Goal: Transaction & Acquisition: Subscribe to service/newsletter

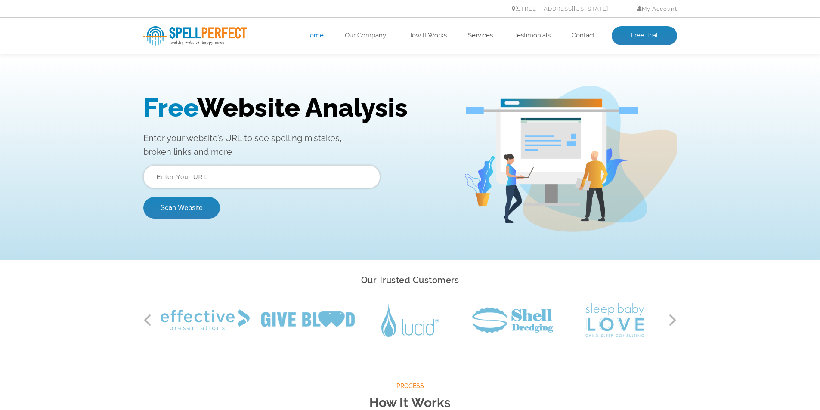
click at [249, 179] on input "text" at bounding box center [261, 176] width 237 height 23
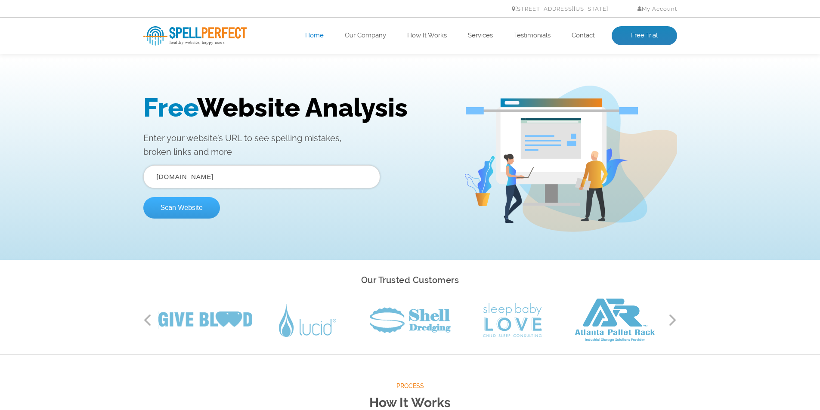
type input "[DOMAIN_NAME]"
click at [183, 210] on button "Scan Website" at bounding box center [181, 208] width 77 height 22
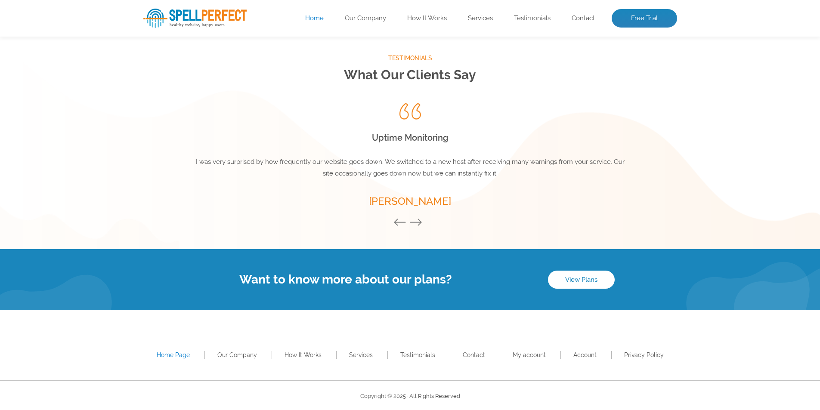
scroll to position [1141, 0]
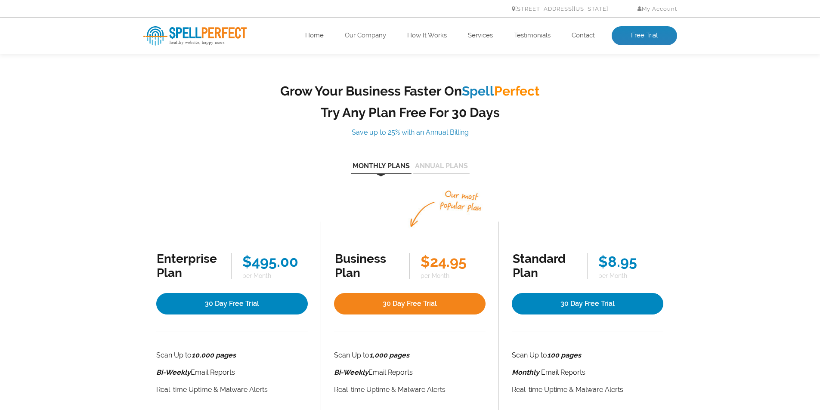
click at [445, 164] on button "Annual Plans" at bounding box center [441, 169] width 56 height 12
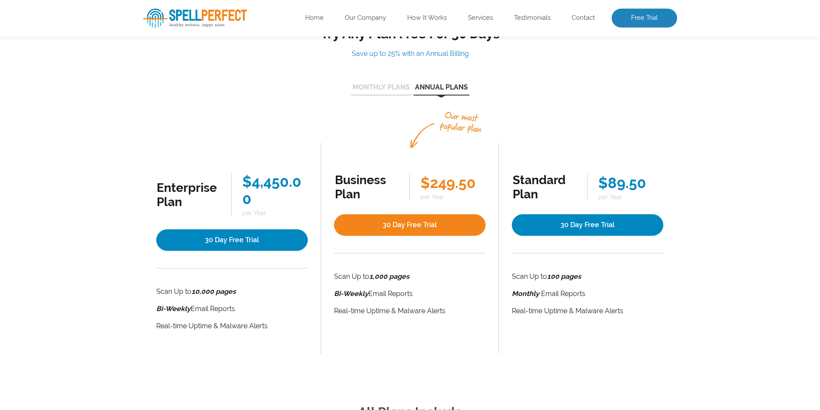
scroll to position [86, 0]
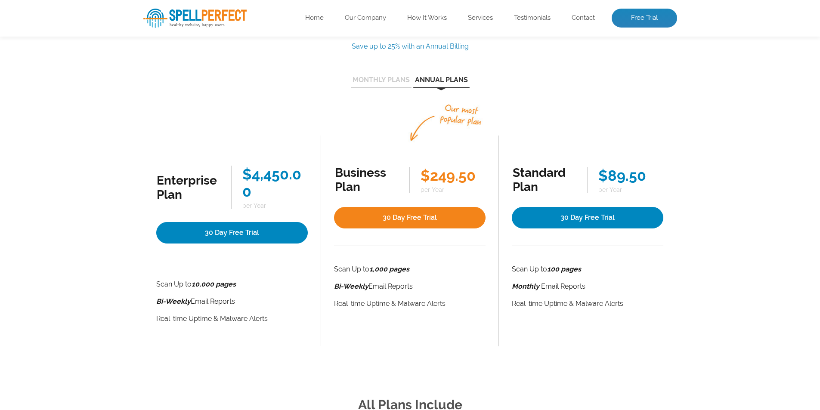
click at [606, 112] on ul "Enterprise Plan $4,450.00 per Year 30 Day Free Trial Scan Up to 10,000 pages Bi…" at bounding box center [410, 225] width 534 height 241
click at [609, 91] on div "Monthly Plans Annual Plans Enterprise Plan $495.00 per Month 30 Day Free Trial …" at bounding box center [410, 210] width 534 height 272
click at [396, 84] on button "Monthly Plans" at bounding box center [381, 83] width 61 height 12
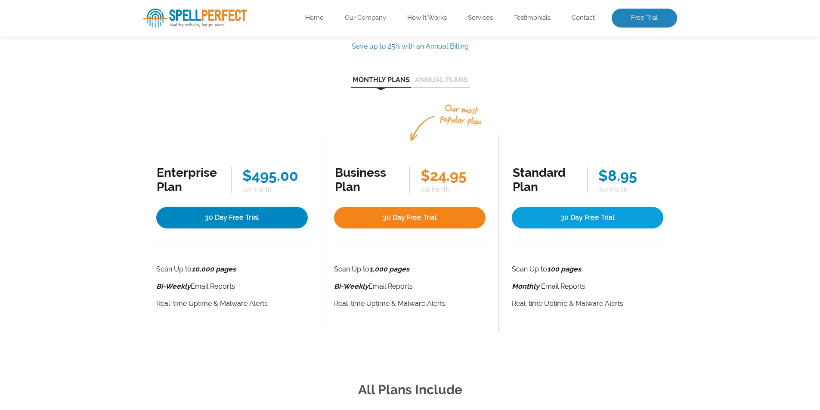
click at [599, 218] on link "30 Day Free Trial" at bounding box center [587, 218] width 151 height 22
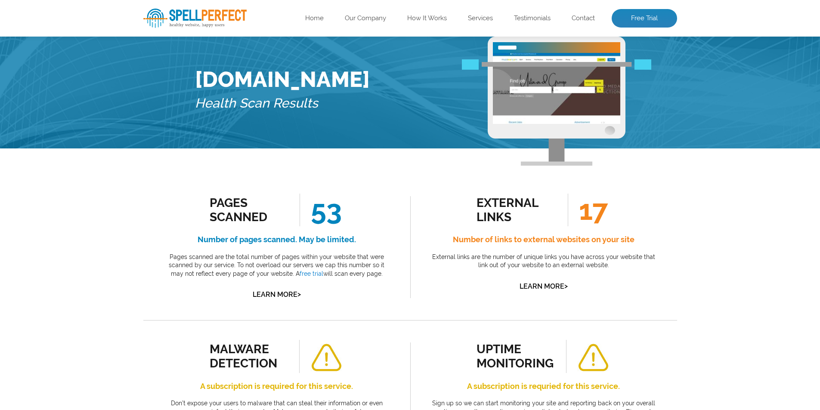
scroll to position [86, 0]
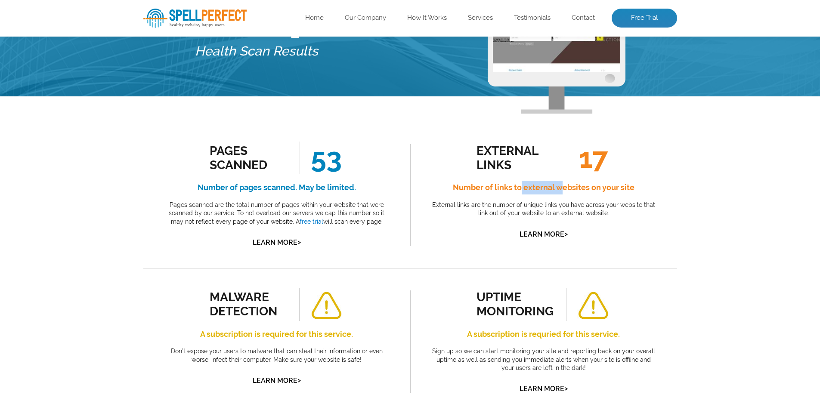
drag, startPoint x: 521, startPoint y: 188, endPoint x: 559, endPoint y: 188, distance: 37.9
click at [559, 188] on h4 "Number of links to external websites on your site" at bounding box center [543, 188] width 228 height 14
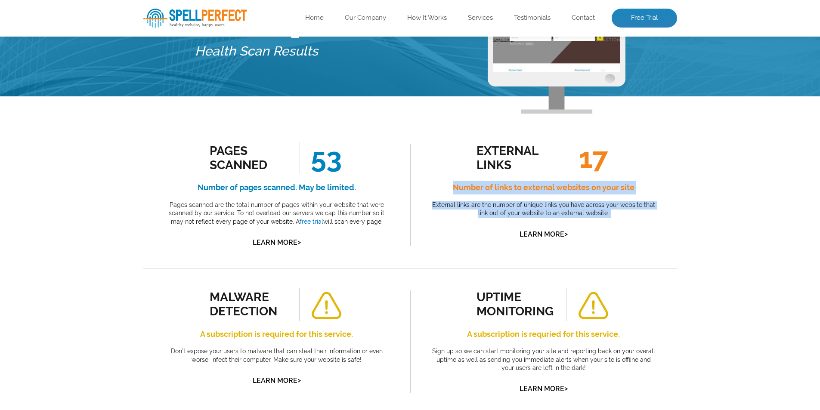
drag, startPoint x: 559, startPoint y: 188, endPoint x: 553, endPoint y: 210, distance: 23.8
click at [553, 210] on div "external links 17 Number of links to external websites on your site External li…" at bounding box center [543, 191] width 228 height 99
click at [553, 210] on p "External links are the number of unique links you have across your website that…" at bounding box center [543, 209] width 228 height 17
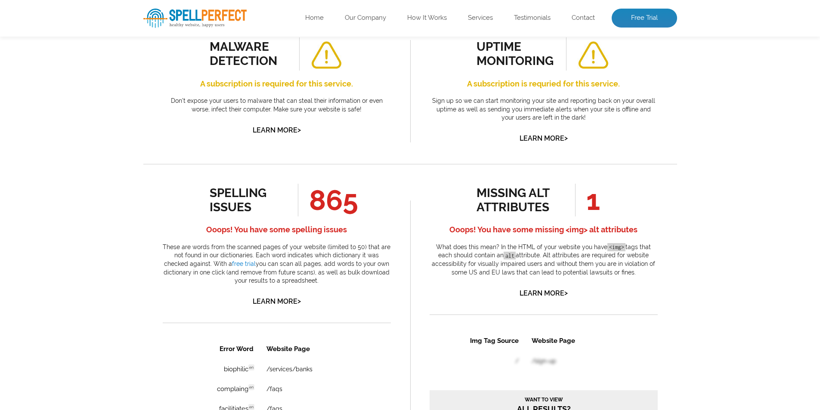
scroll to position [344, 0]
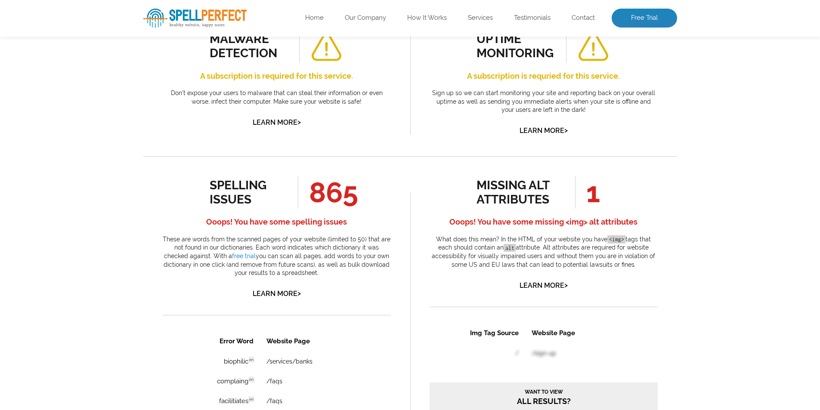
click at [348, 258] on p "These are words from the scanned pages of your website (limited to 50) that are…" at bounding box center [277, 256] width 228 height 42
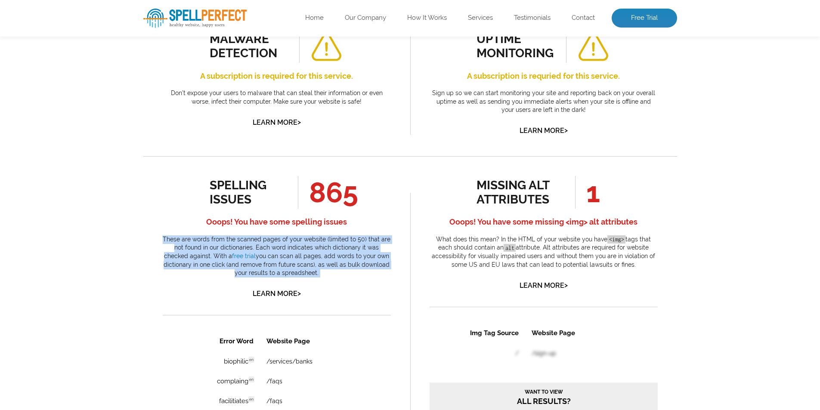
click at [348, 258] on p "These are words from the scanned pages of your website (limited to 50) that are…" at bounding box center [277, 256] width 228 height 42
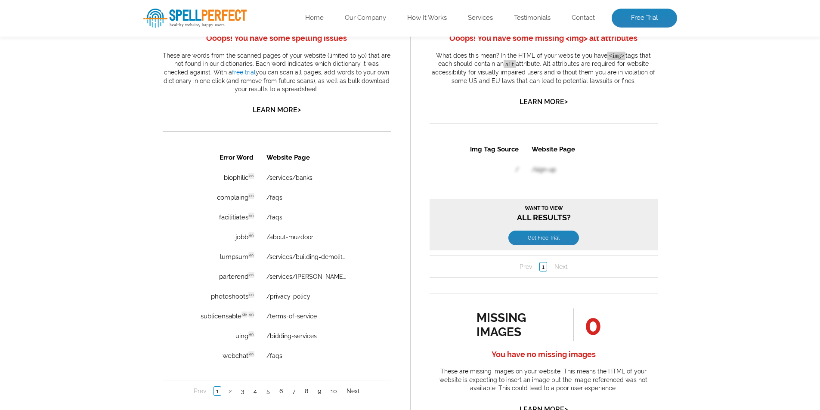
scroll to position [559, 0]
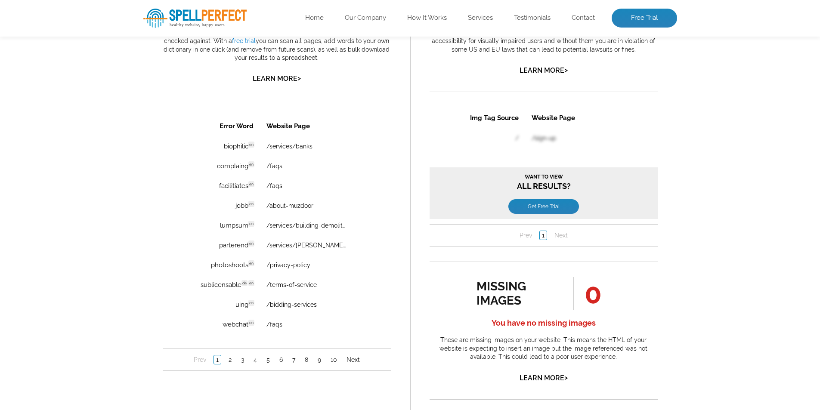
click at [84, 238] on div "Pages Scanned 53 Number of pages scanned. May be limited. Pages scanned are the…" at bounding box center [410, 155] width 820 height 1065
click at [84, 236] on div "Pages Scanned 53 Number of pages scanned. May be limited. Pages scanned are the…" at bounding box center [410, 155] width 820 height 1065
click at [349, 358] on link "Next" at bounding box center [353, 359] width 18 height 9
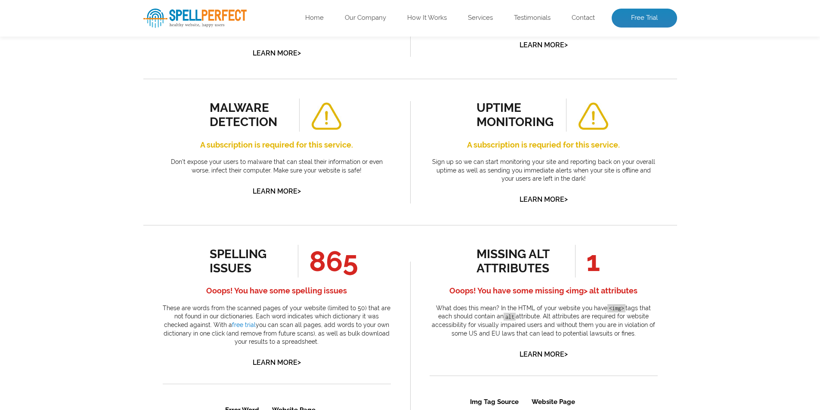
scroll to position [301, 0]
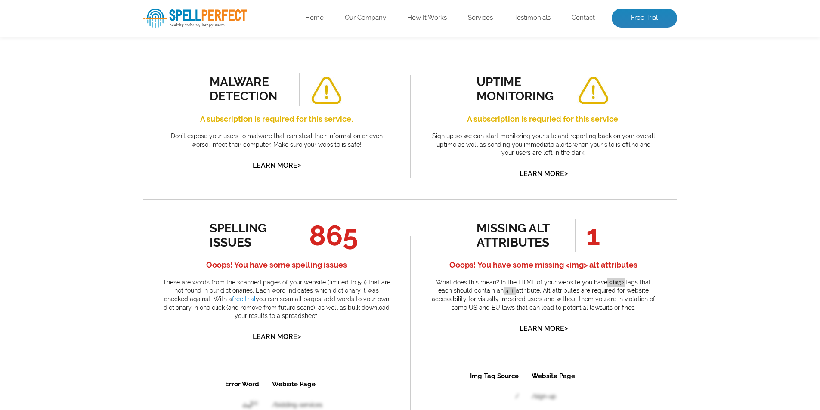
click at [232, 88] on div "malware detection" at bounding box center [249, 89] width 78 height 28
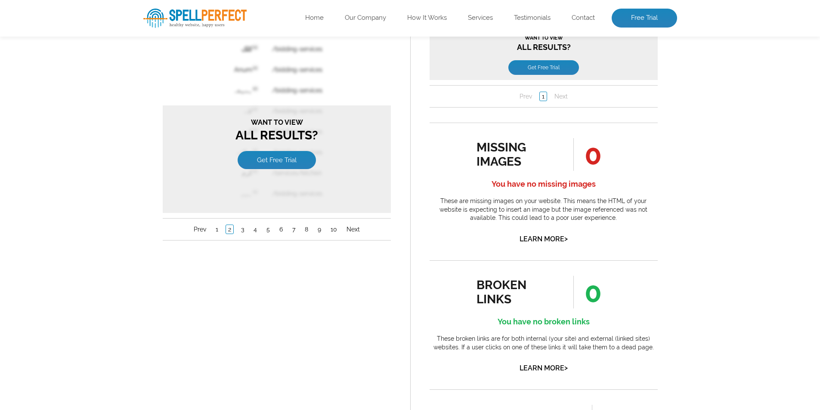
scroll to position [657, 0]
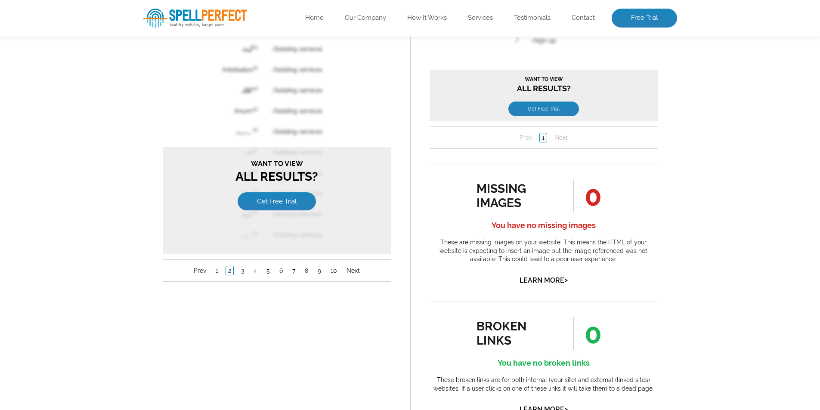
click at [261, 223] on div "Want to view All Results? Get Free Trial" at bounding box center [276, 201] width 228 height 108
click at [268, 271] on link "5" at bounding box center [268, 270] width 8 height 9
click at [215, 272] on link "1" at bounding box center [216, 270] width 7 height 9
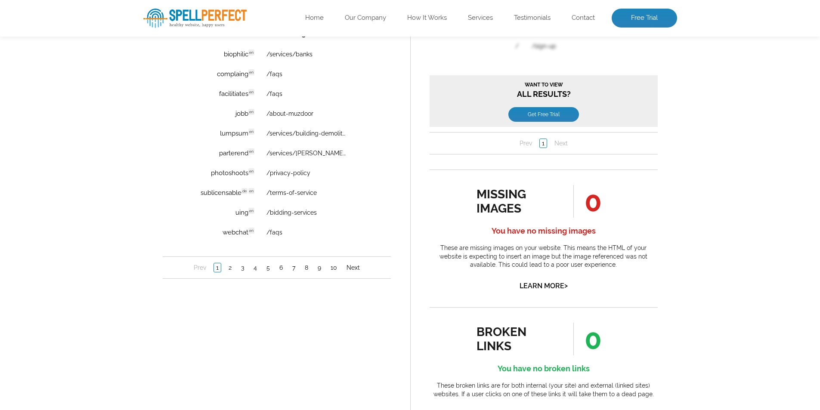
scroll to position [571, 0]
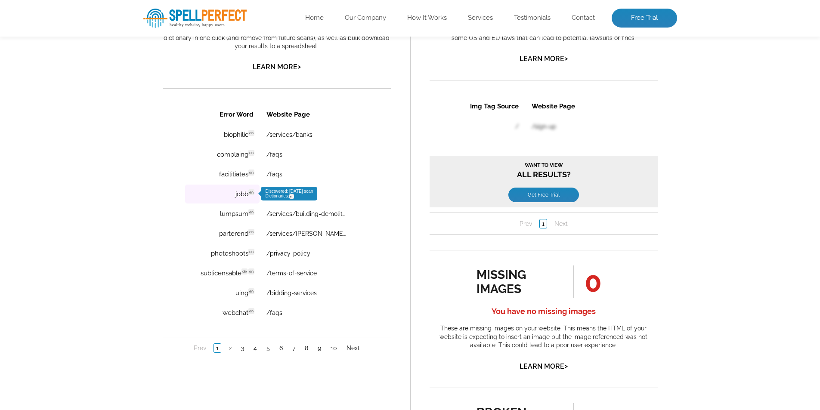
click at [252, 194] on span "en" at bounding box center [251, 192] width 6 height 6
click at [299, 192] on link "/about-muzdoor" at bounding box center [289, 194] width 47 height 7
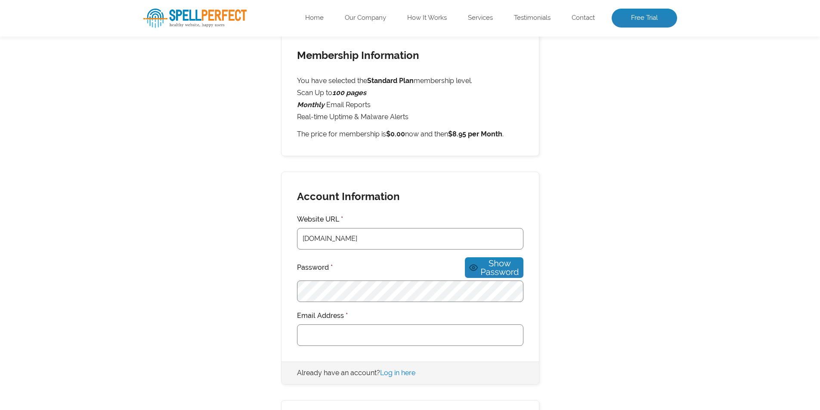
scroll to position [129, 0]
click at [314, 51] on h2 "Membership Information" at bounding box center [409, 48] width 257 height 34
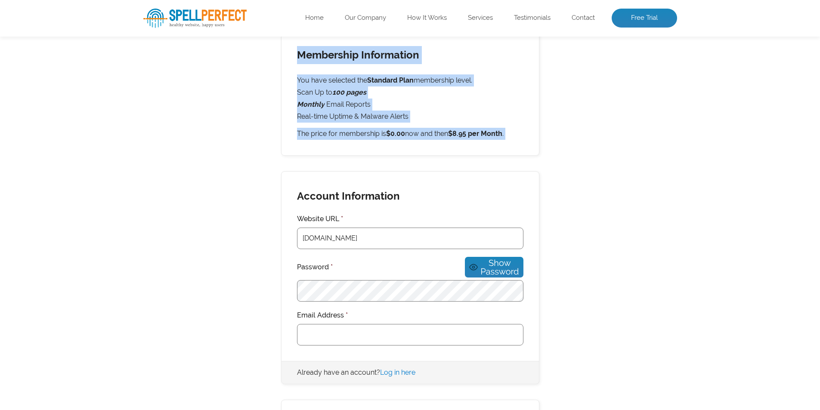
drag, startPoint x: 314, startPoint y: 51, endPoint x: 312, endPoint y: 133, distance: 81.8
click at [312, 133] on div "Membership Information You have selected the Standard Plan membership level. Sc…" at bounding box center [410, 93] width 258 height 126
click at [312, 133] on p "The price for membership is $0.00 now and then $8.95 per Month ." at bounding box center [410, 134] width 226 height 12
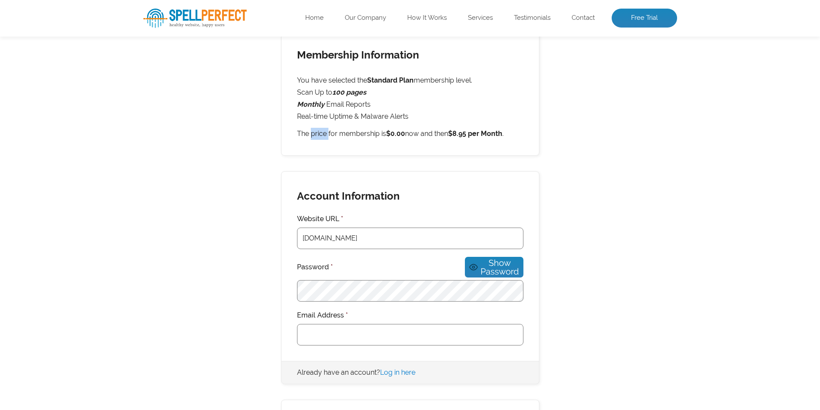
click at [312, 133] on p "The price for membership is $0.00 now and then $8.95 per Month ." at bounding box center [410, 134] width 226 height 12
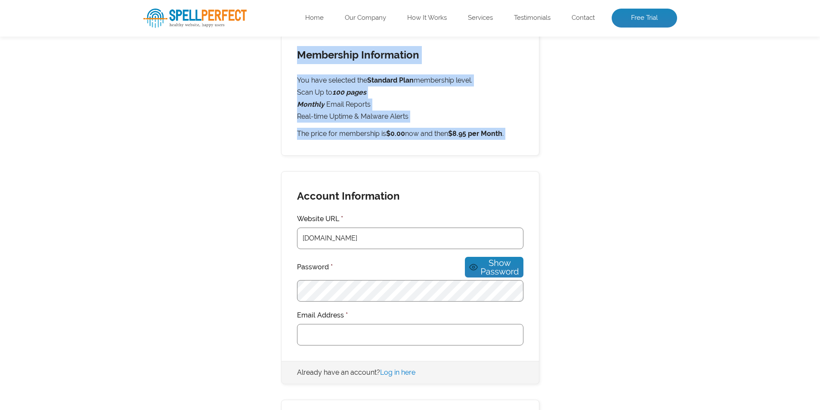
drag, startPoint x: 312, startPoint y: 133, endPoint x: 315, endPoint y: 53, distance: 79.2
click at [315, 53] on div "Membership Information You have selected the Standard Plan membership level. Sc…" at bounding box center [410, 93] width 258 height 126
click at [315, 53] on h2 "Membership Information" at bounding box center [409, 48] width 257 height 34
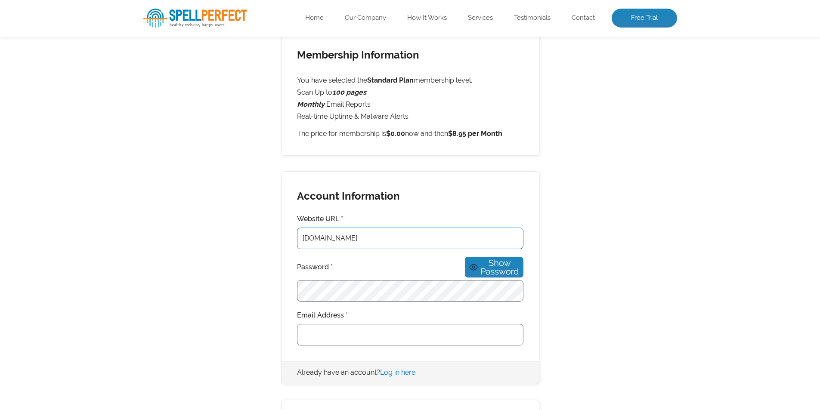
click at [328, 241] on input "[DOMAIN_NAME]" at bounding box center [410, 239] width 226 height 22
click at [480, 262] on span "Show Password" at bounding box center [499, 267] width 38 height 17
click at [324, 327] on input "Email Address *" at bounding box center [410, 335] width 226 height 22
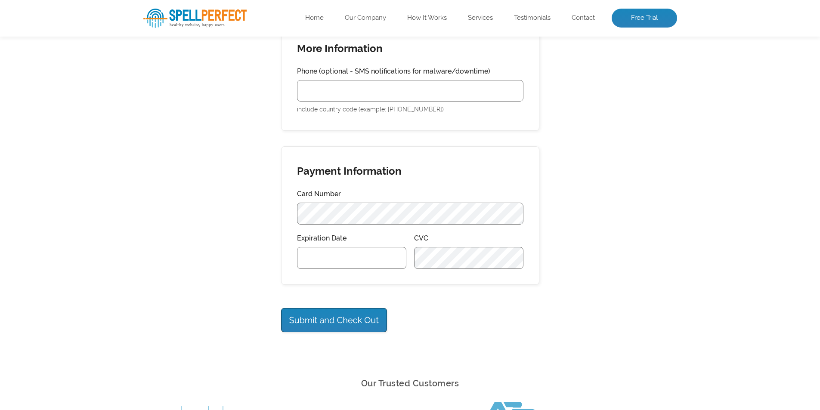
scroll to position [516, 0]
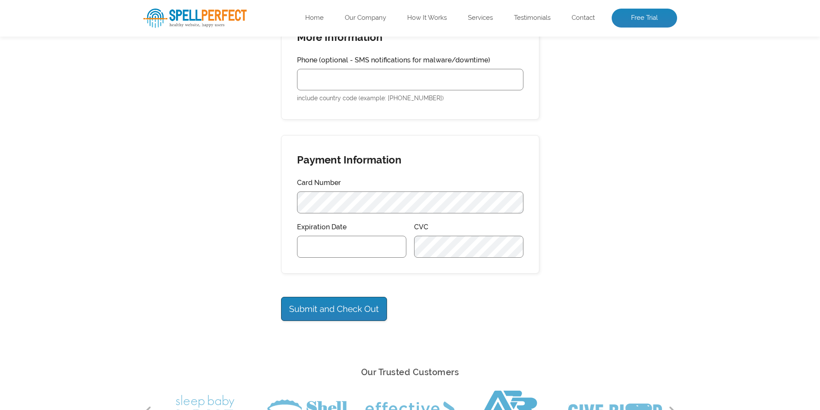
type input "support@muzdoor.com"
click at [328, 72] on input "Phone (optional - SMS notifications for malware/downtime)" at bounding box center [410, 80] width 226 height 22
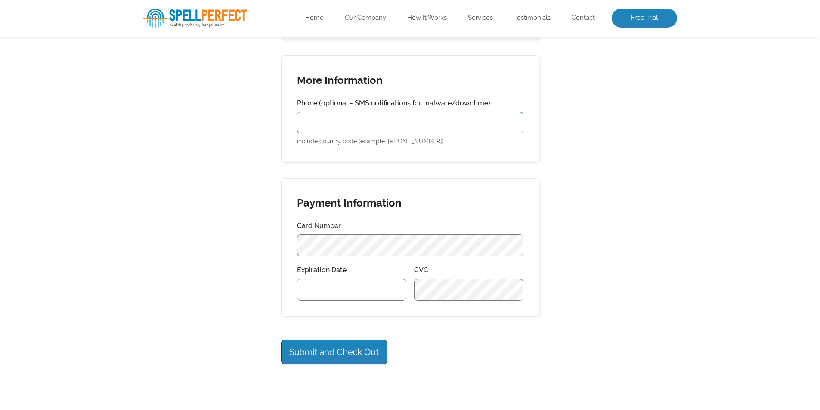
click at [328, 112] on input "Phone (optional - SMS notifications for malware/downtime)" at bounding box center [410, 123] width 226 height 22
type input "+92452655374"
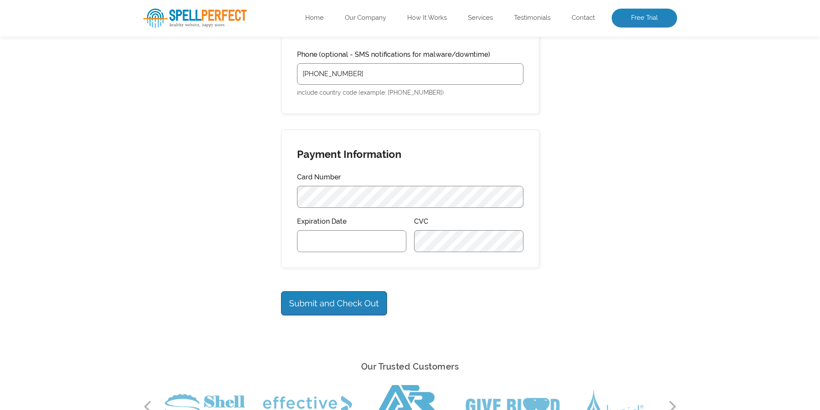
scroll to position [542, 0]
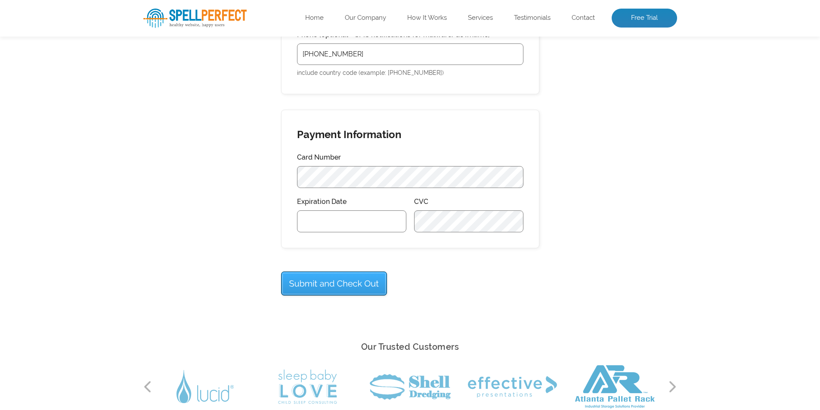
click at [352, 273] on input "Submit and Check Out" at bounding box center [334, 284] width 106 height 24
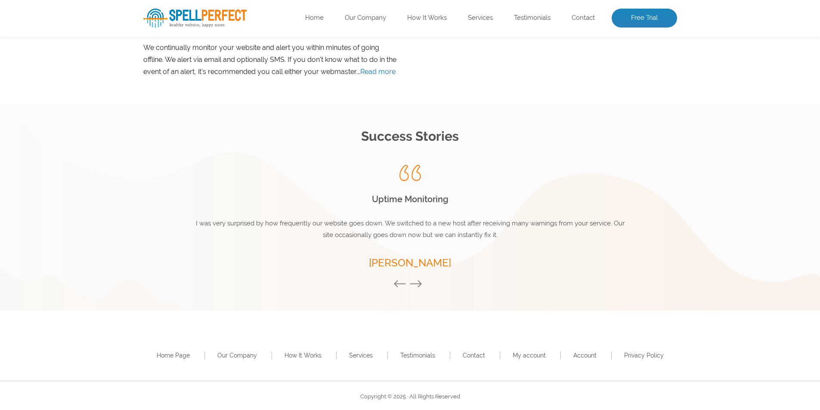
scroll to position [1129, 0]
click at [292, 352] on link "How It Works" at bounding box center [302, 353] width 37 height 7
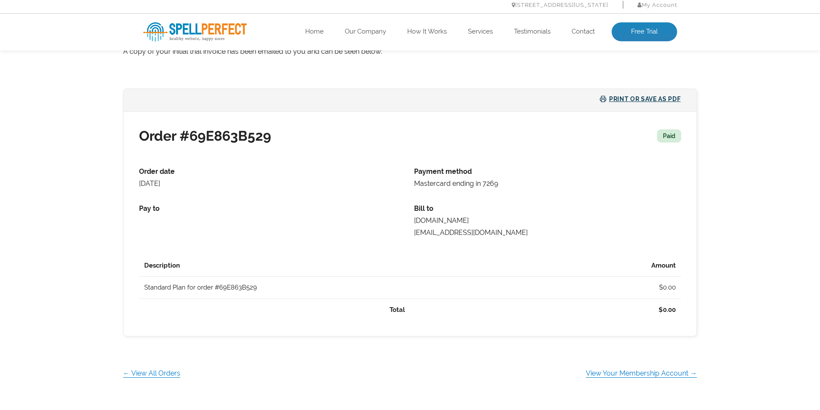
scroll to position [215, 0]
click at [641, 374] on link "View Your Membership Account →" at bounding box center [641, 372] width 111 height 8
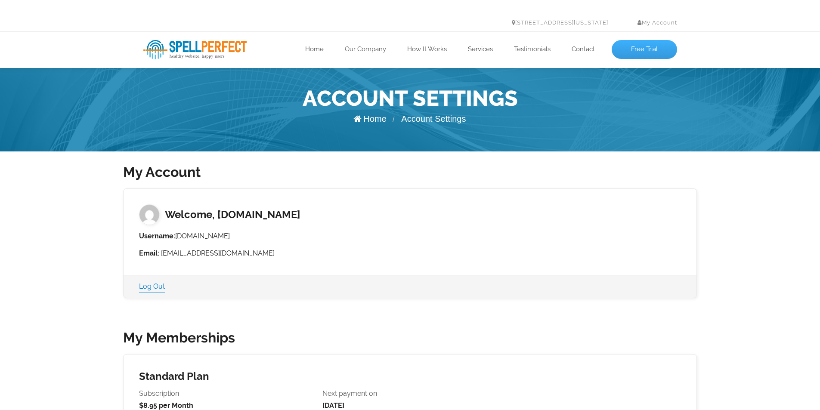
click at [647, 48] on link "Free Trial" at bounding box center [643, 49] width 65 height 19
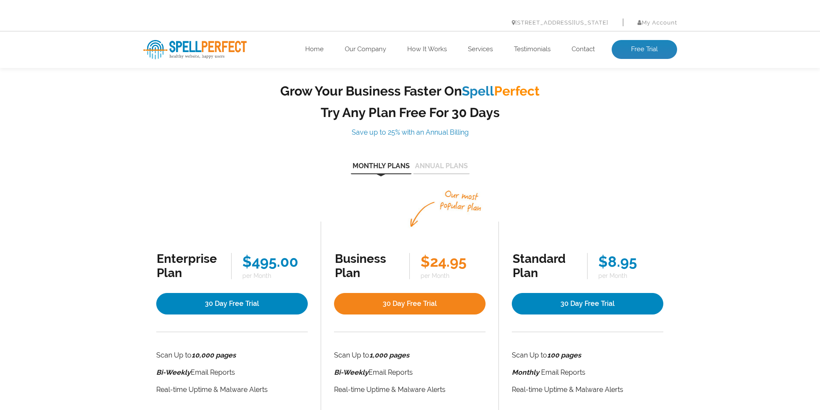
click at [655, 26] on li "My Account Log Out" at bounding box center [650, 22] width 54 height 12
click at [579, 122] on div "Grow Your Business Faster On Spell Perfect Try Any Plan Free For 30 Days Save u…" at bounding box center [410, 250] width 546 height 334
click at [583, 112] on div "Grow Your Business Faster On Spell Perfect Try Any Plan Free For 30 Days Save u…" at bounding box center [410, 250] width 546 height 334
click at [170, 42] on img at bounding box center [194, 49] width 103 height 19
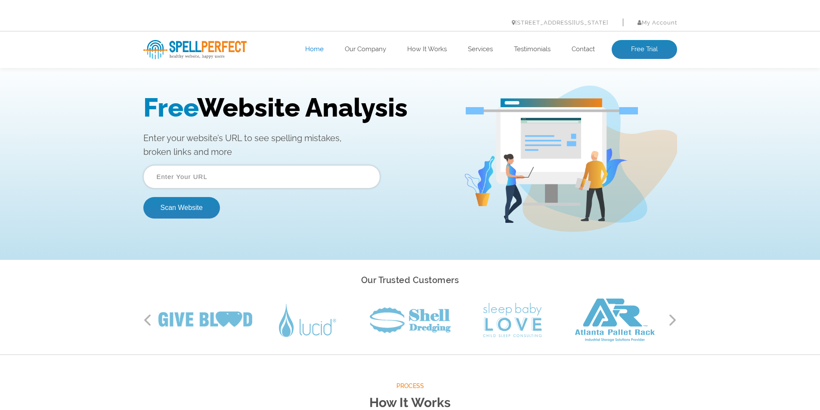
click at [266, 177] on input "text" at bounding box center [261, 176] width 237 height 23
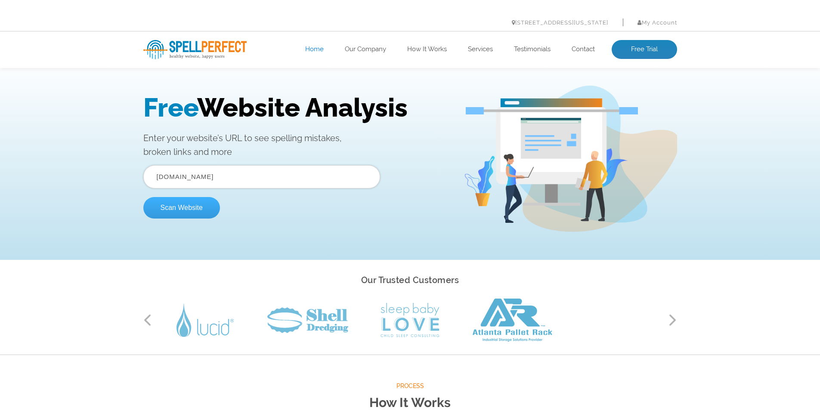
type input "muzdoor.com"
click at [197, 207] on button "Scan Website" at bounding box center [181, 208] width 77 height 22
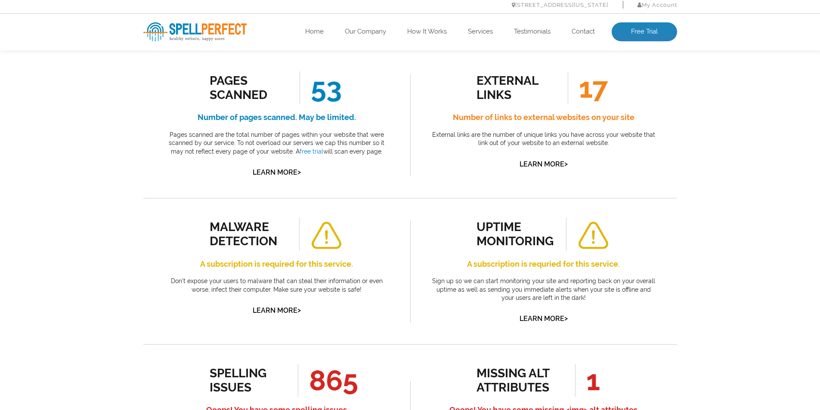
scroll to position [172, 0]
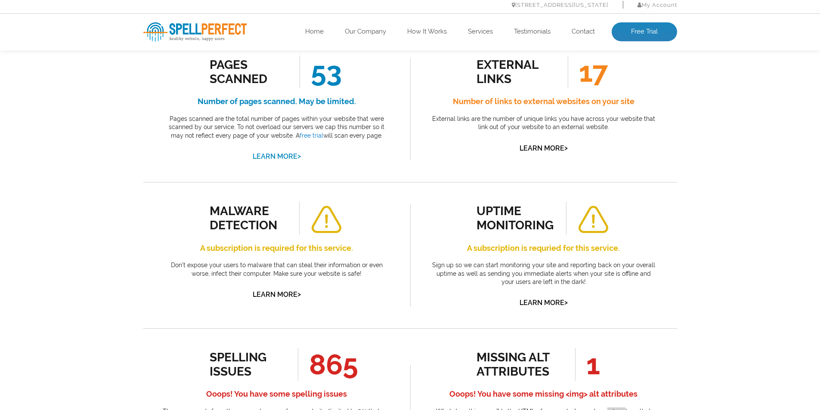
click at [289, 154] on link "Learn More >" at bounding box center [277, 156] width 48 height 8
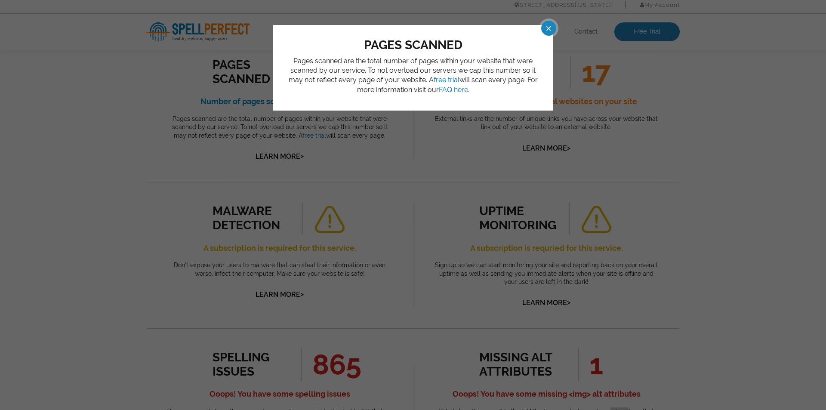
click at [549, 28] on span at bounding box center [541, 28] width 15 height 15
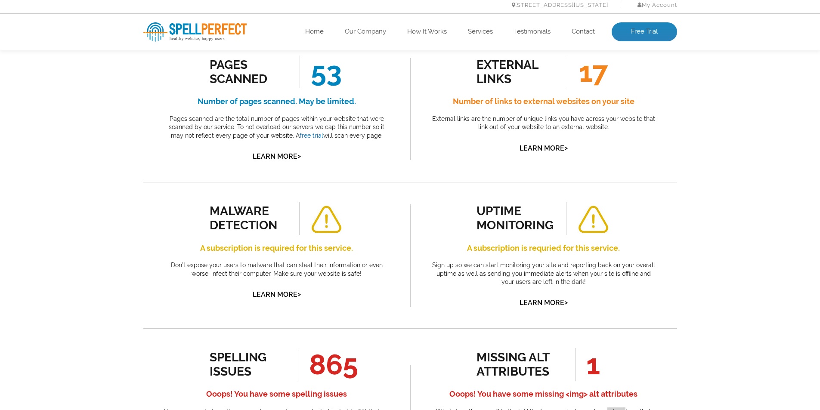
click at [526, 99] on h4 "Number of links to external websites on your site" at bounding box center [543, 102] width 228 height 14
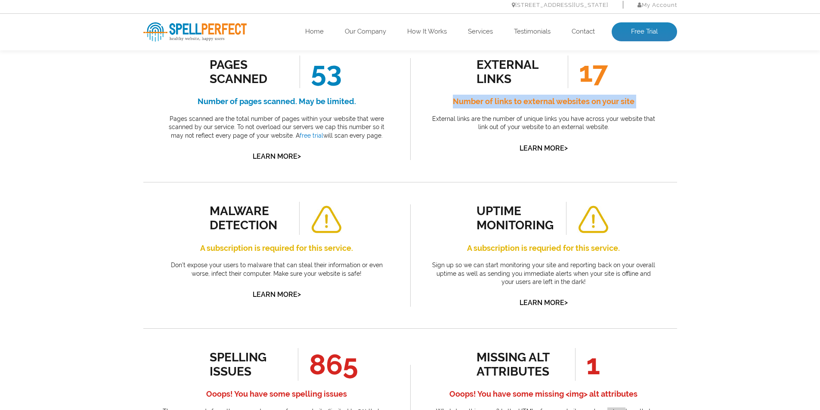
click at [526, 99] on h4 "Number of links to external websites on your site" at bounding box center [543, 102] width 228 height 14
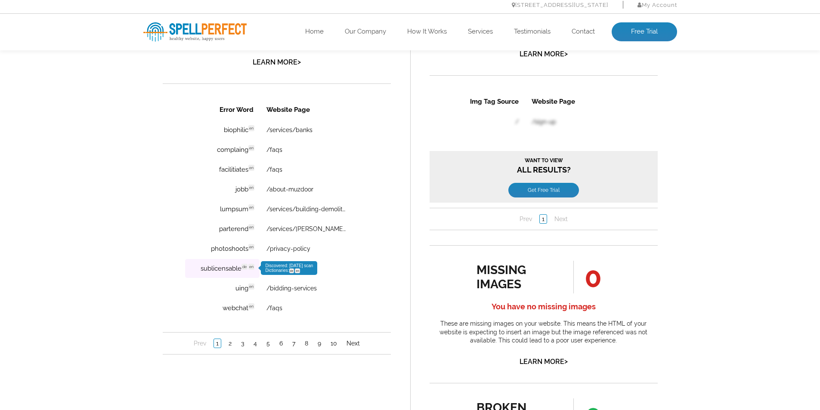
scroll to position [602, 0]
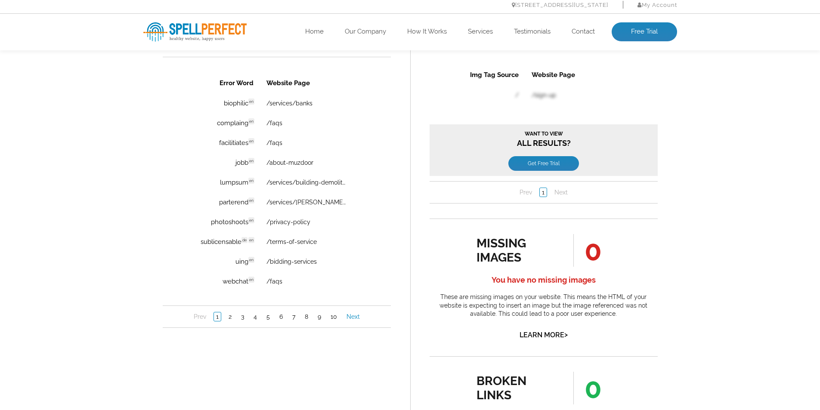
click at [352, 317] on link "Next" at bounding box center [353, 316] width 18 height 9
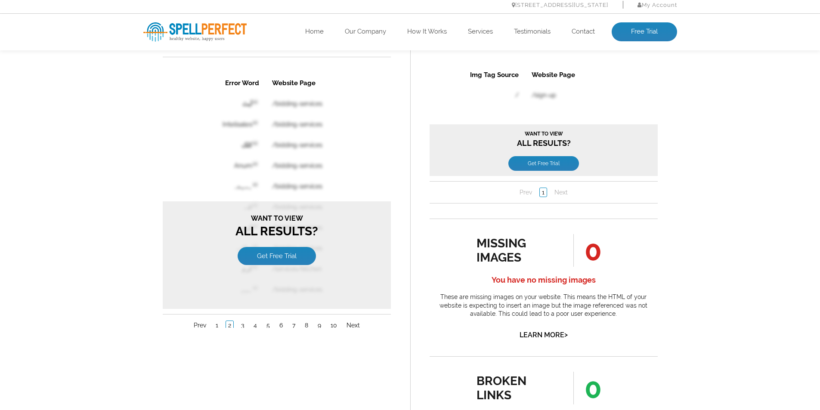
scroll to position [0, 0]
click at [275, 253] on link "Get Free Trial" at bounding box center [276, 256] width 78 height 18
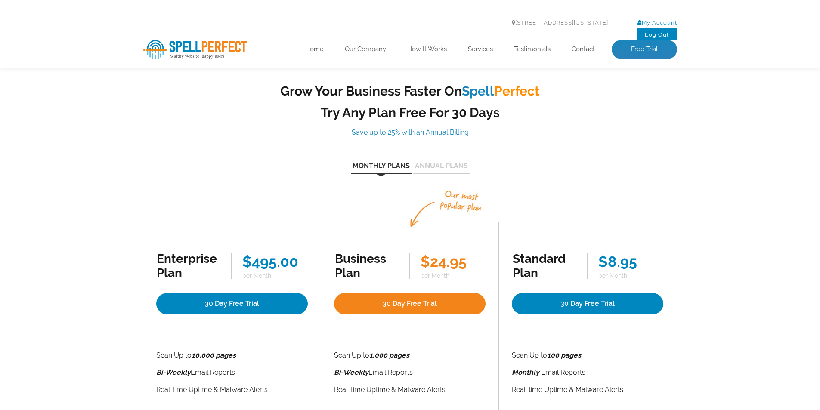
click at [667, 22] on link "My Account" at bounding box center [657, 22] width 40 height 6
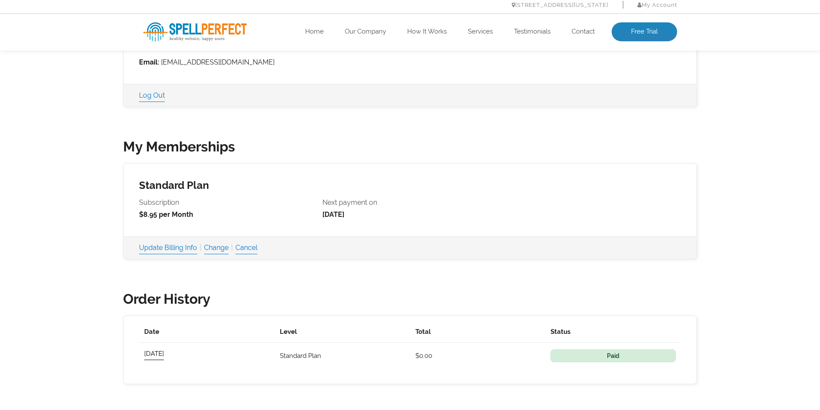
scroll to position [215, 0]
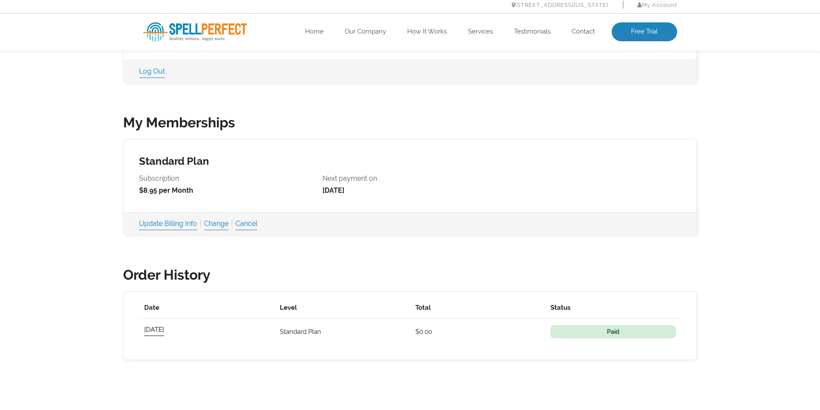
drag, startPoint x: 608, startPoint y: 333, endPoint x: 486, endPoint y: 321, distance: 121.9
click at [605, 333] on span "Paid" at bounding box center [612, 331] width 125 height 13
click at [164, 330] on link "[DATE]" at bounding box center [154, 329] width 20 height 11
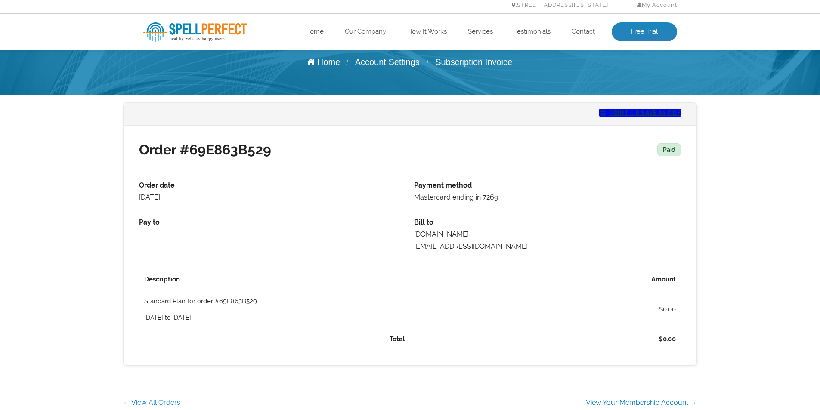
scroll to position [43, 0]
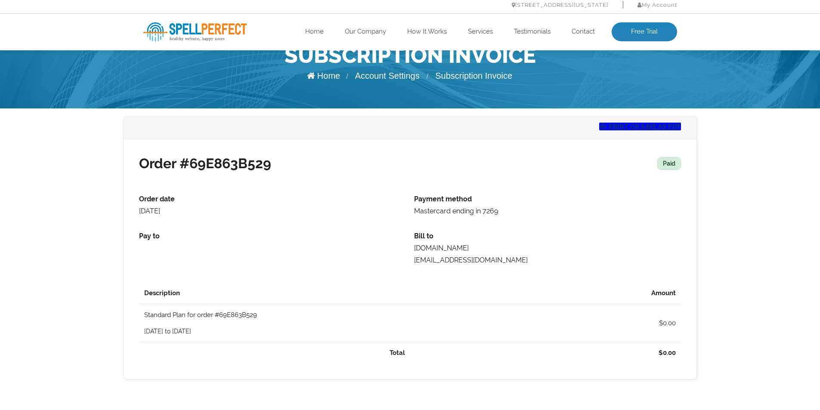
click at [615, 127] on button "Print or Save as PDF" at bounding box center [640, 127] width 82 height 8
click at [577, 126] on div "Print or Save as PDF" at bounding box center [409, 128] width 573 height 23
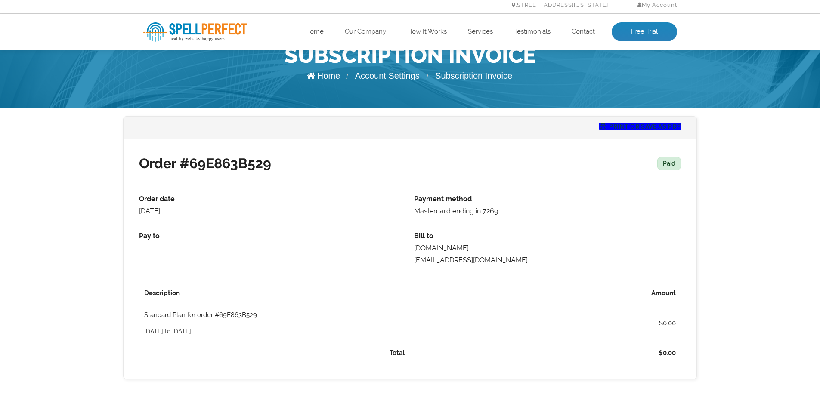
click at [577, 126] on div "Print or Save as PDF" at bounding box center [409, 128] width 573 height 23
click at [550, 120] on div "Print or Save as PDF" at bounding box center [409, 128] width 573 height 23
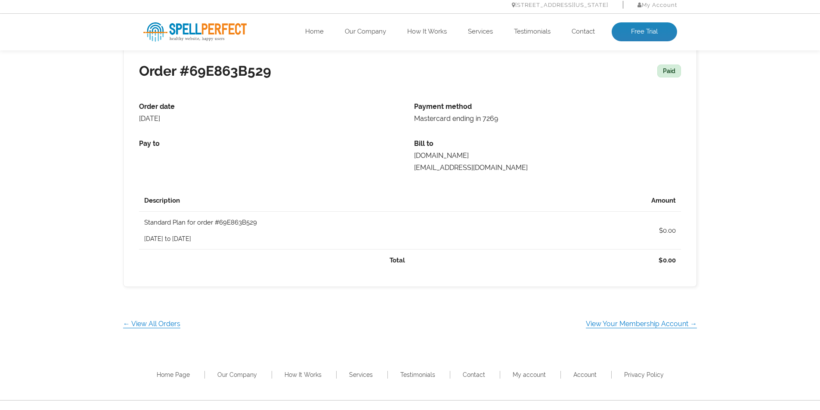
scroll to position [0, 0]
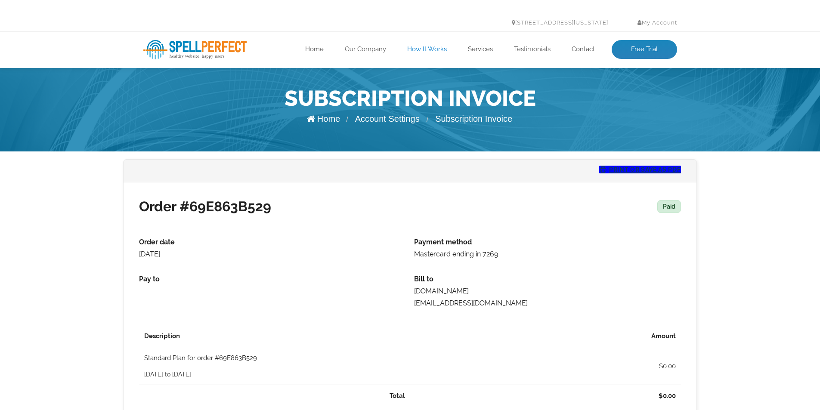
click at [440, 51] on link "How It Works" at bounding box center [427, 49] width 40 height 9
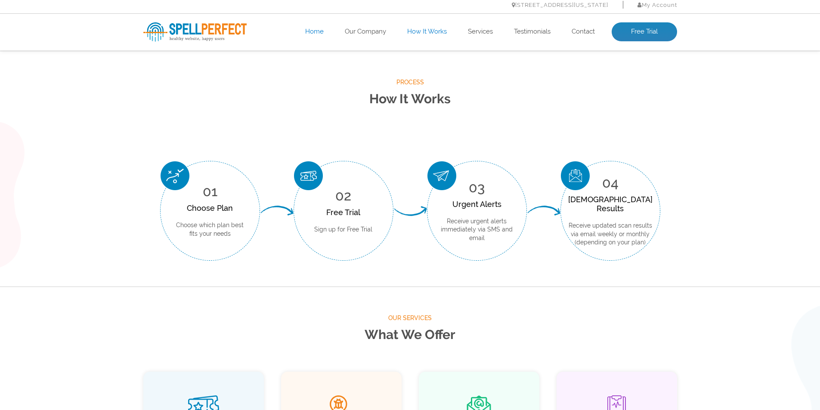
scroll to position [318, 0]
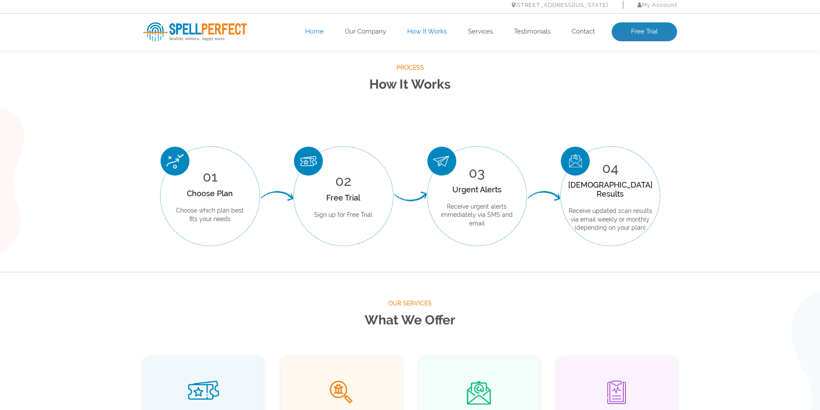
click at [315, 29] on link "Home" at bounding box center [314, 32] width 19 height 9
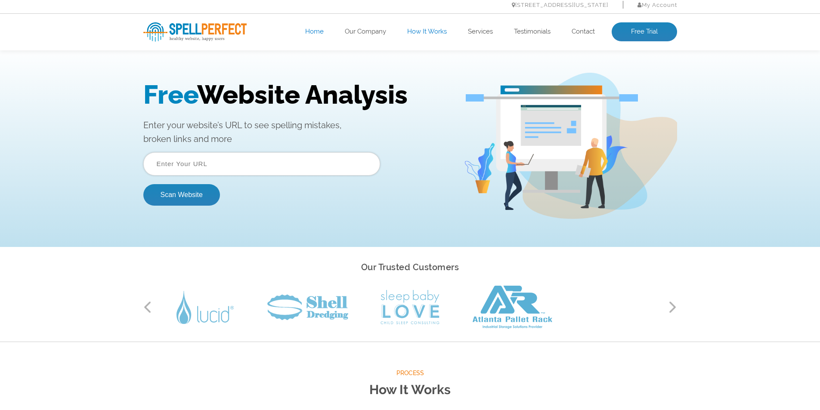
scroll to position [0, 0]
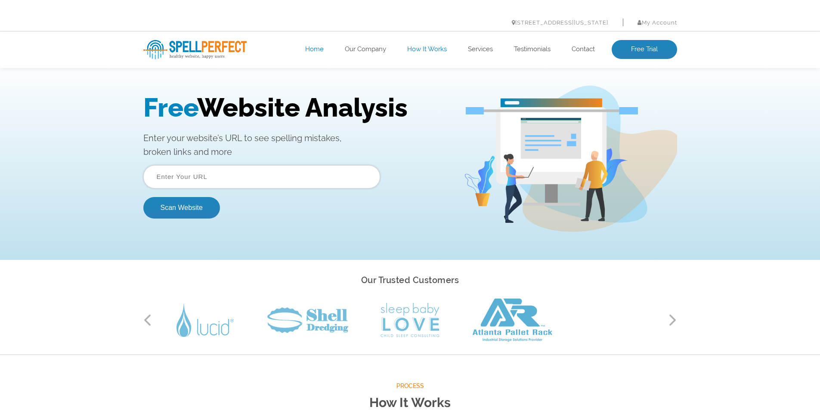
click at [272, 167] on input "text" at bounding box center [261, 176] width 237 height 23
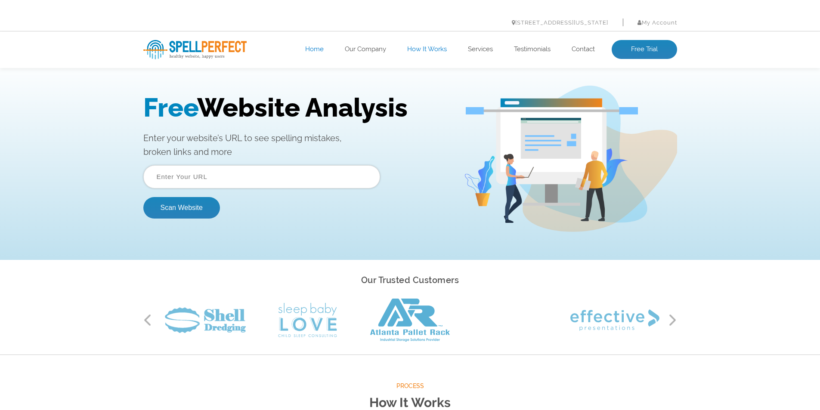
click at [261, 184] on input "text" at bounding box center [261, 176] width 237 height 23
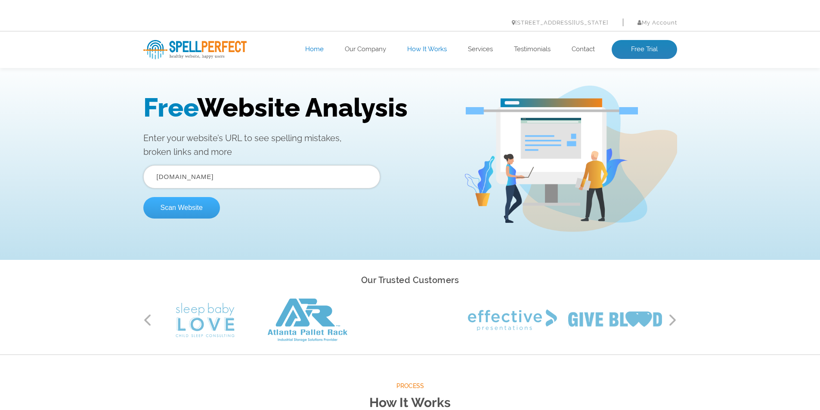
type input "[DOMAIN_NAME]"
click at [182, 201] on button "Scan Website" at bounding box center [181, 208] width 77 height 22
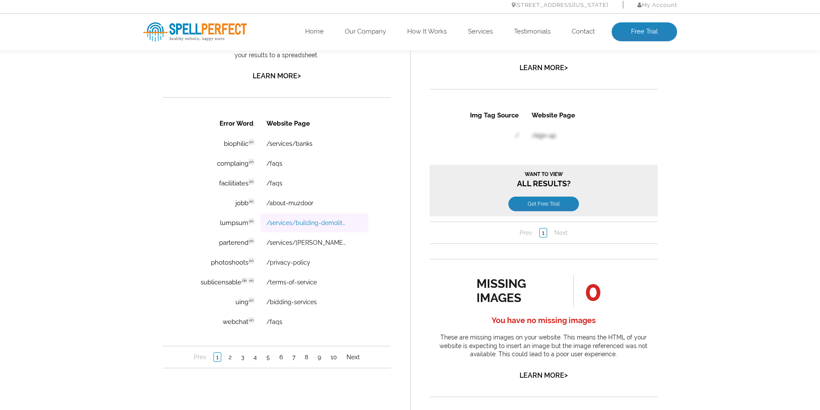
scroll to position [602, 0]
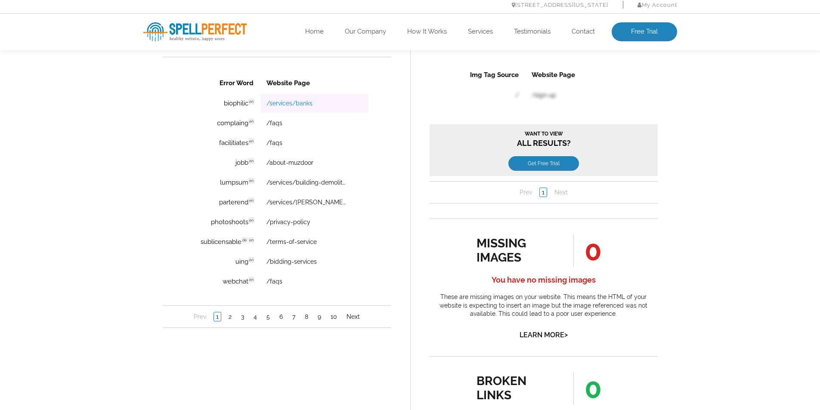
click at [281, 106] on link "/services/banks" at bounding box center [289, 103] width 46 height 7
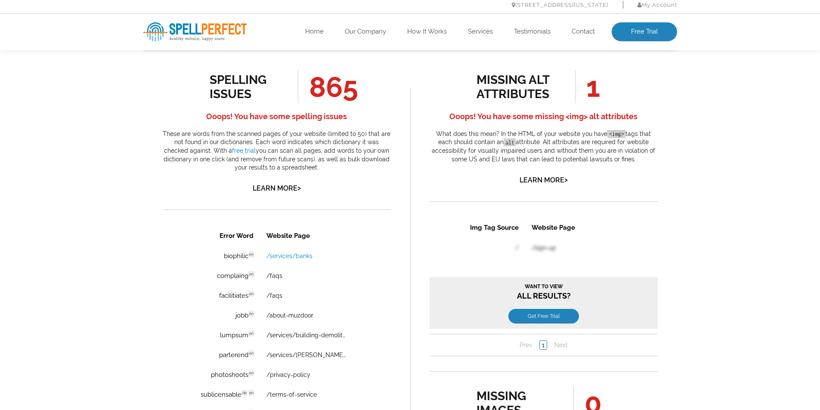
scroll to position [379, 0]
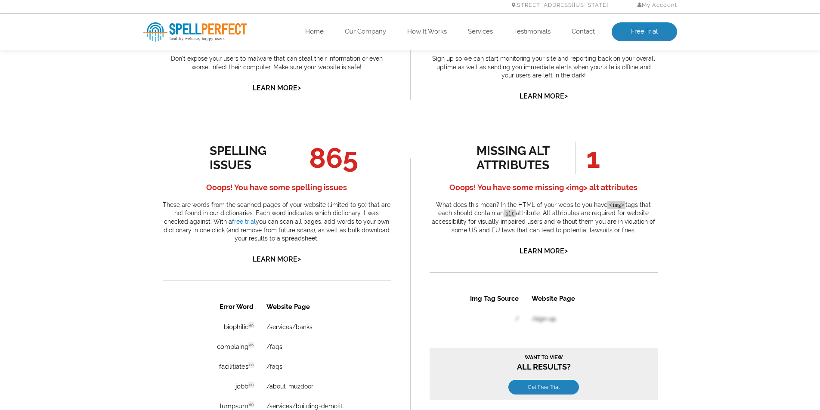
click at [508, 277] on li at bounding box center [543, 349] width 228 height 155
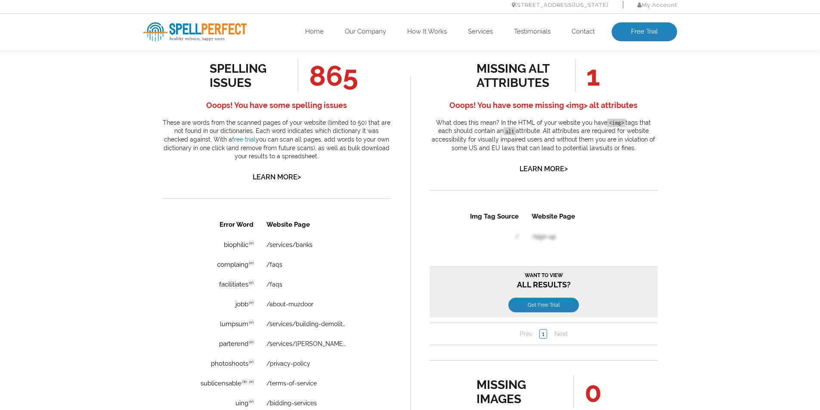
scroll to position [594, 0]
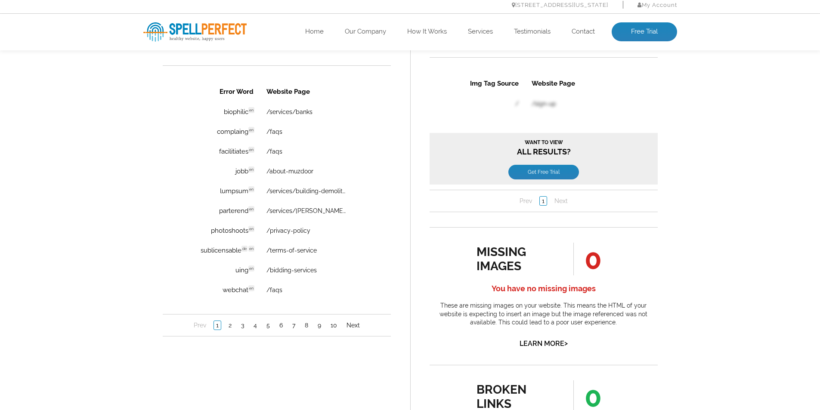
click at [355, 318] on nav "Prev 1 2 3 4 5 6 7 8 9 10 Next" at bounding box center [276, 325] width 228 height 22
click at [353, 322] on link "Next" at bounding box center [353, 325] width 18 height 9
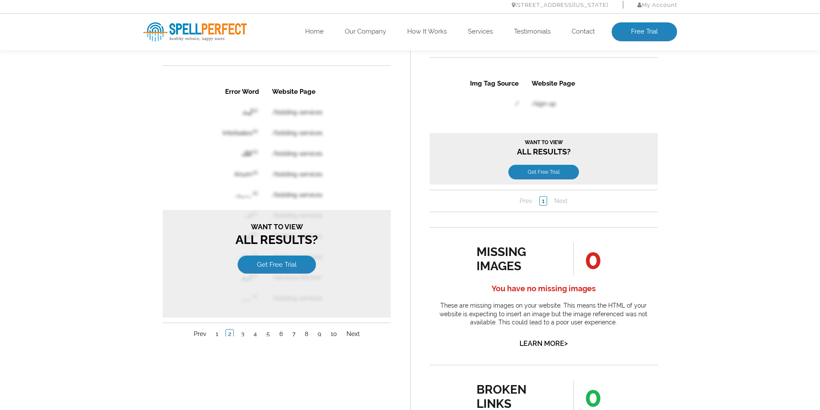
scroll to position [0, 0]
click at [293, 148] on table "Error Word Website Page آپٹ en /bidding-services Intelisales en /bidding-servic…" at bounding box center [276, 195] width 185 height 228
click at [293, 124] on table "Error Word Website Page آپٹ en /bidding-services Intelisales en /bidding-servic…" at bounding box center [276, 195] width 185 height 228
drag, startPoint x: 295, startPoint y: 111, endPoint x: 286, endPoint y: 139, distance: 29.4
click at [292, 120] on table "Error Word Website Page آپٹ en /bidding-services Intelisales en /bidding-servic…" at bounding box center [276, 195] width 185 height 228
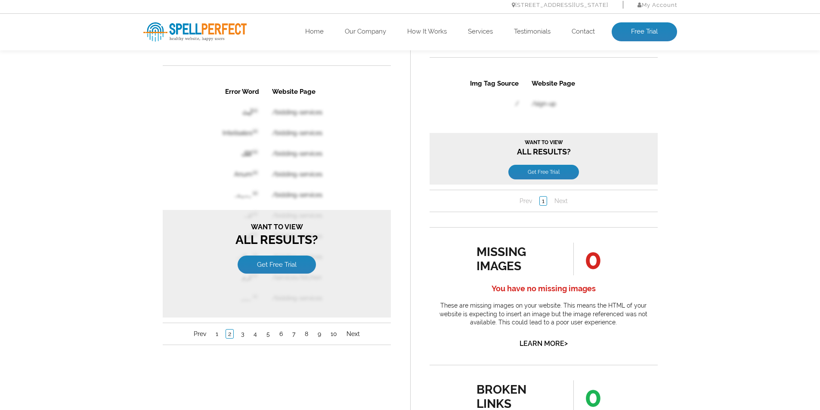
click at [278, 194] on table "Error Word Website Page آپٹ en /bidding-services Intelisales en /bidding-servic…" at bounding box center [276, 195] width 185 height 228
click at [278, 228] on span "Want to view" at bounding box center [276, 227] width 219 height 8
click at [278, 235] on h3 "Want to view All Results?" at bounding box center [276, 235] width 219 height 24
click at [301, 264] on link "Get Free Trial" at bounding box center [276, 265] width 78 height 18
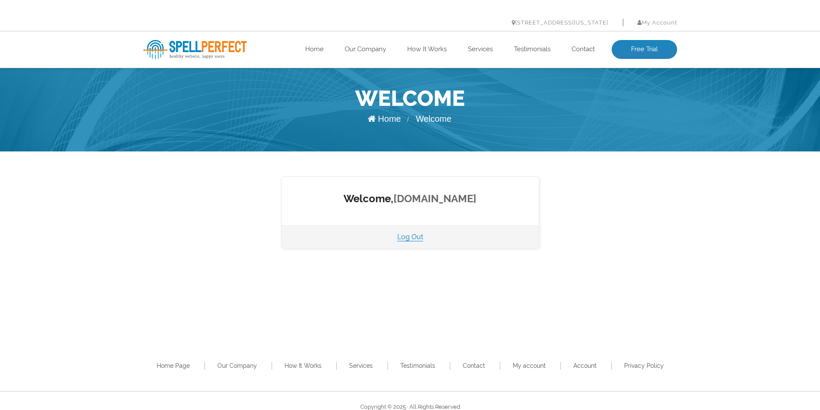
click at [419, 199] on link "[DOMAIN_NAME]" at bounding box center [434, 198] width 83 height 12
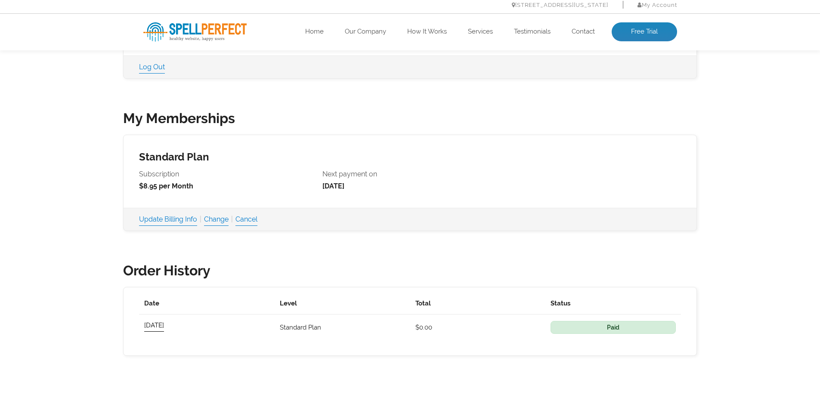
scroll to position [297, 0]
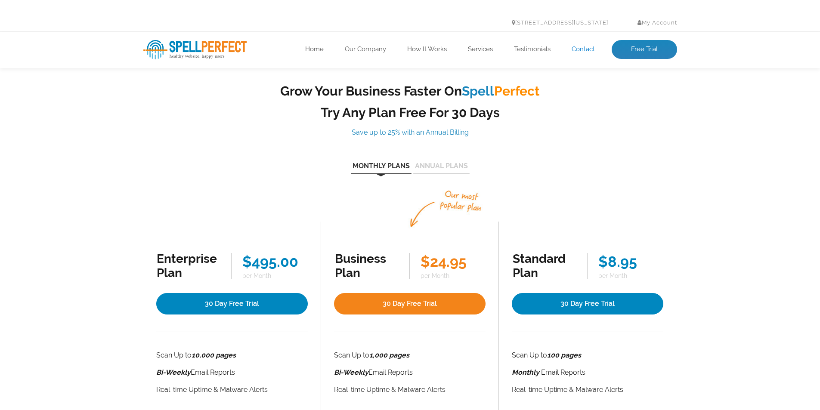
click at [574, 51] on link "Contact" at bounding box center [582, 49] width 23 height 9
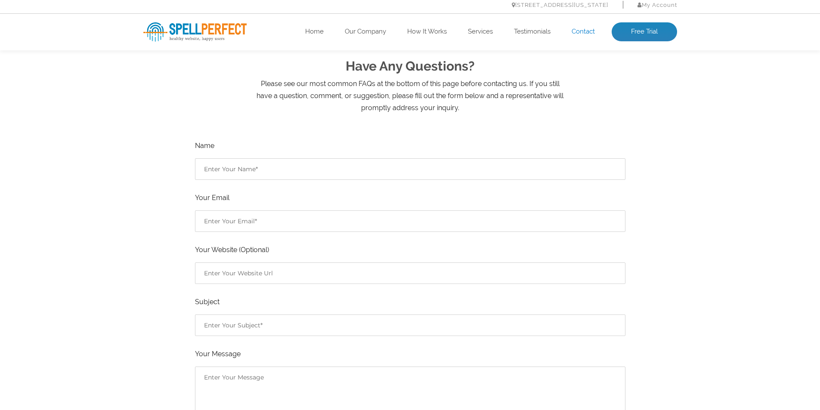
scroll to position [172, 0]
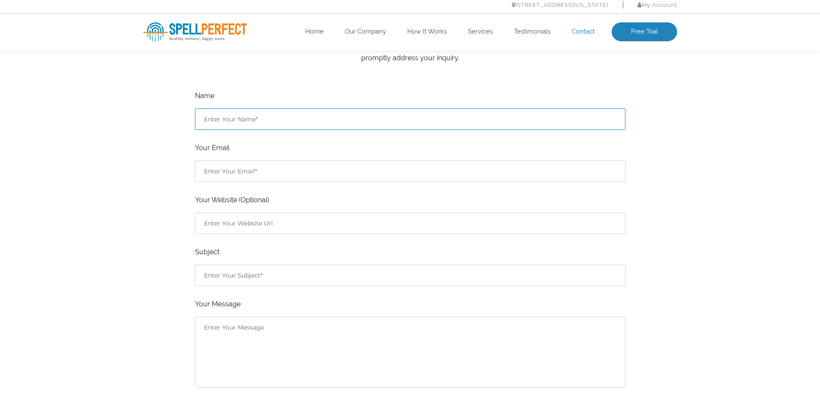
click at [345, 113] on input "Contact form" at bounding box center [410, 119] width 430 height 22
type input "[PERSON_NAME]"
type input "[EMAIL_ADDRESS][DOMAIN_NAME]"
type input "[URL][DOMAIN_NAME]"
type input "Free Trial"
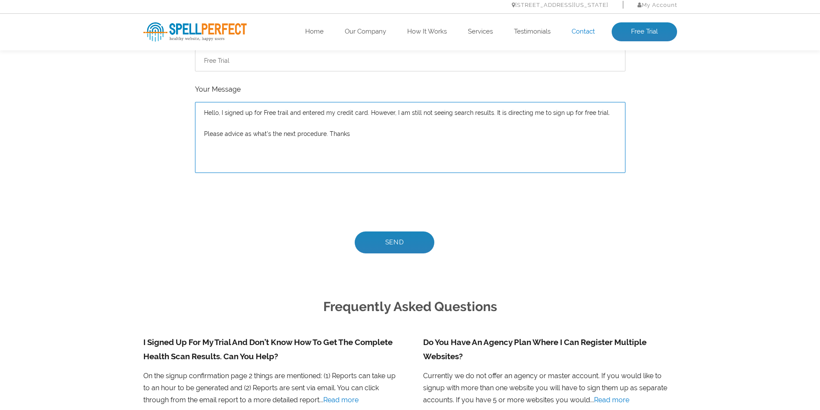
scroll to position [387, 0]
type textarea "Hello, I signed up for Free trail and entered my credit card. However, I am sti…"
click at [399, 241] on input "Send" at bounding box center [395, 242] width 80 height 22
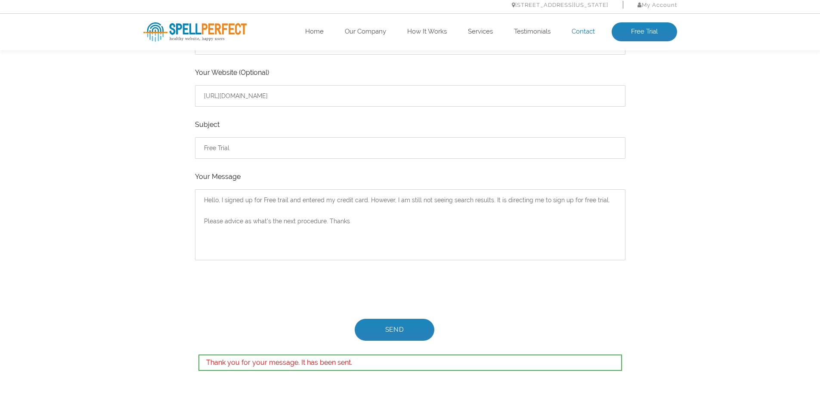
scroll to position [172, 0]
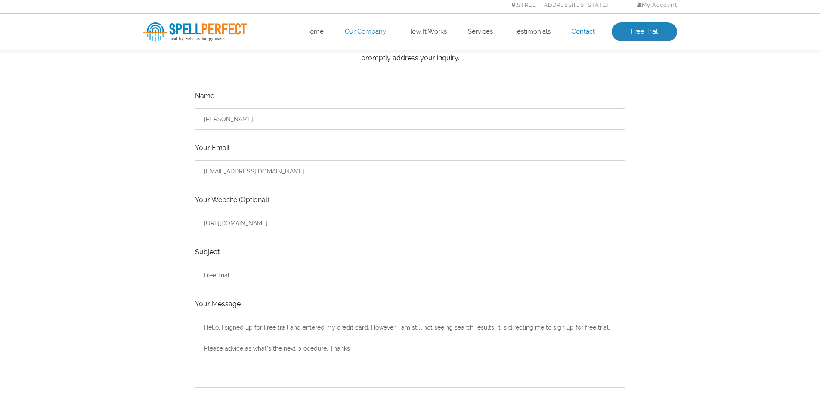
click at [375, 36] on link "Our Company" at bounding box center [365, 32] width 41 height 9
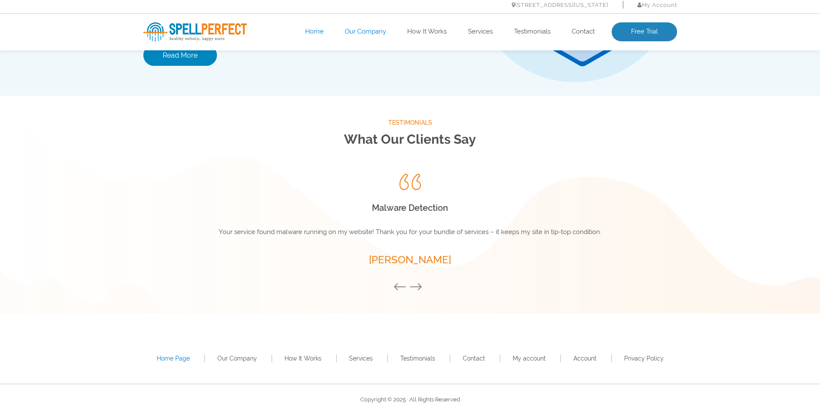
scroll to position [1080, 0]
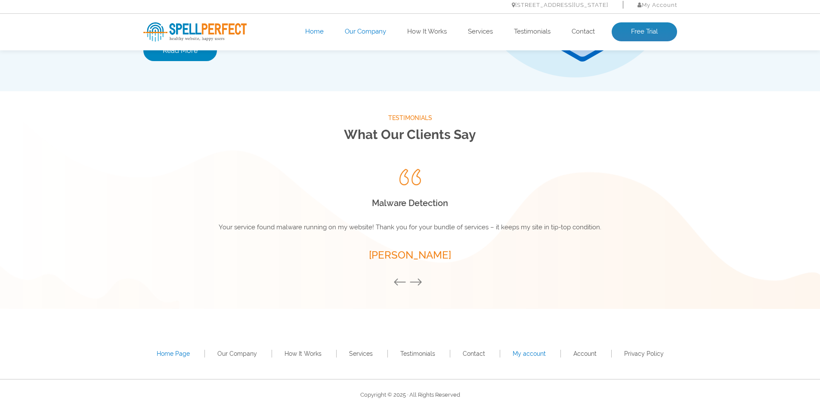
click at [528, 356] on link "My account" at bounding box center [528, 353] width 33 height 7
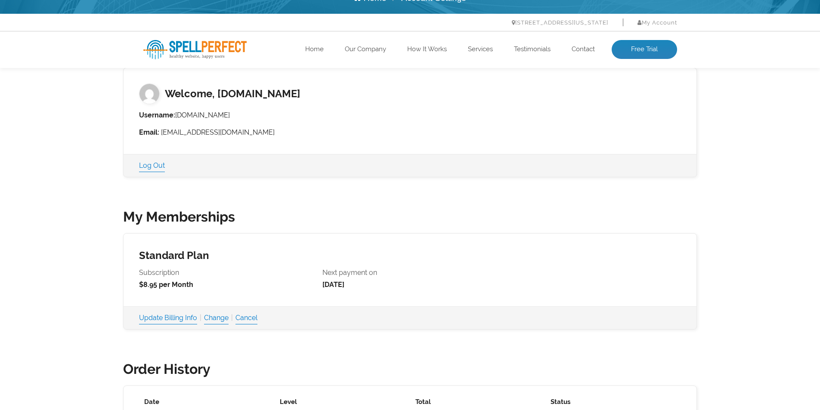
scroll to position [297, 0]
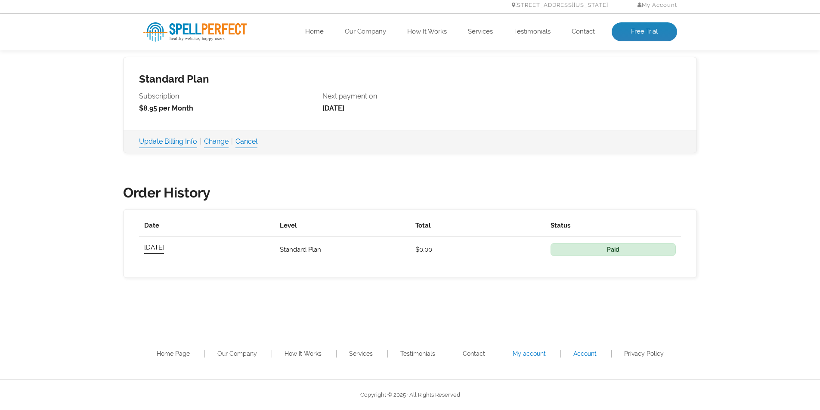
click at [583, 353] on link "Account" at bounding box center [584, 353] width 23 height 7
